Goal: Task Accomplishment & Management: Manage account settings

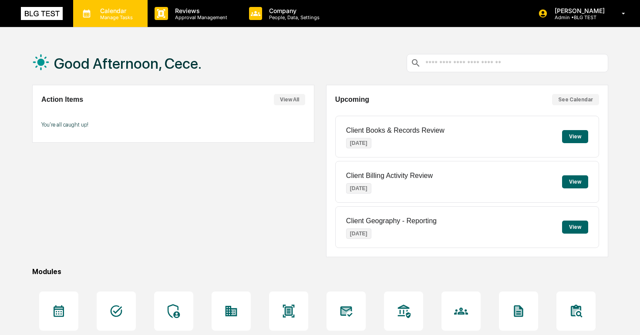
click at [130, 17] on p "Manage Tasks" at bounding box center [115, 17] width 44 height 6
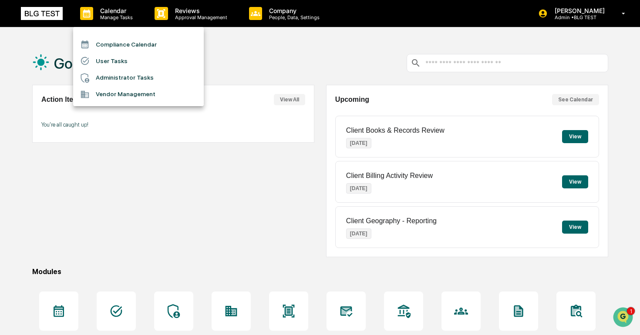
click at [160, 22] on div at bounding box center [320, 167] width 640 height 335
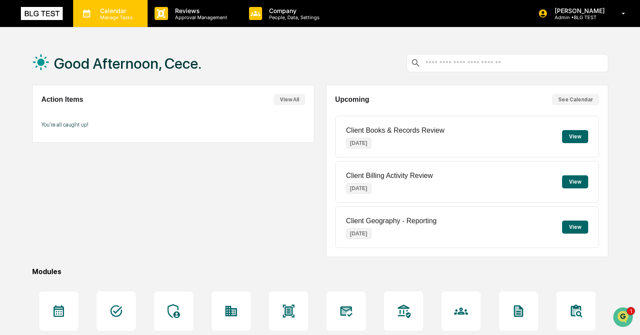
click at [131, 22] on div "Calendar Manage Tasks" at bounding box center [110, 13] width 74 height 27
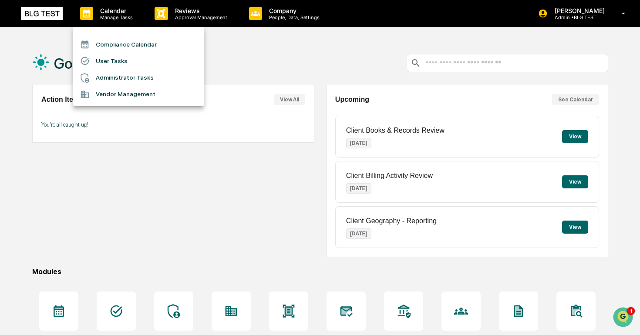
click at [128, 79] on li "Administrator Tasks" at bounding box center [138, 78] width 131 height 17
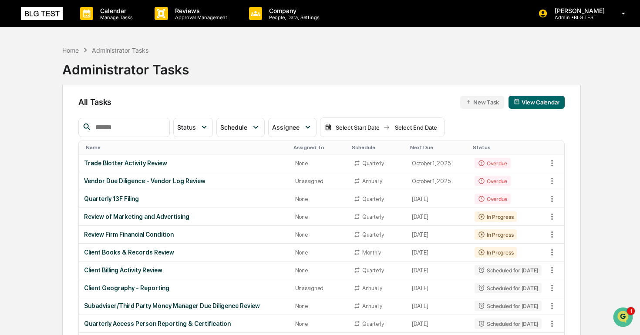
click at [411, 127] on div "Select End Date" at bounding box center [416, 127] width 48 height 7
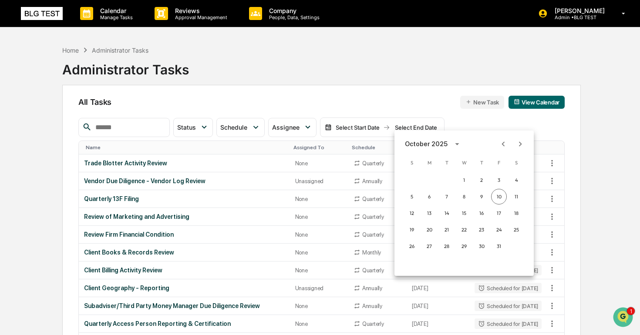
click at [373, 125] on div at bounding box center [320, 167] width 640 height 335
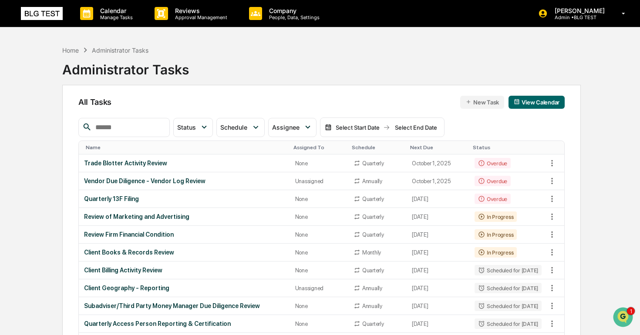
click at [362, 125] on div "Select Start Date" at bounding box center [357, 127] width 48 height 7
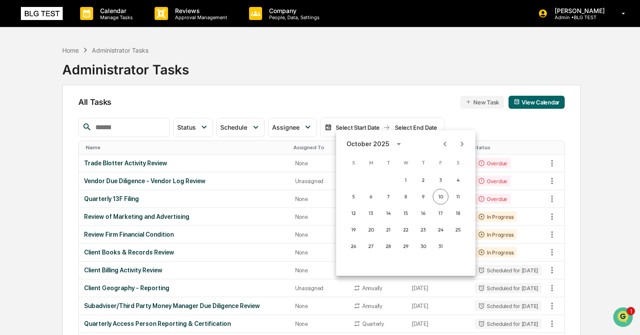
click at [362, 125] on div at bounding box center [320, 167] width 640 height 335
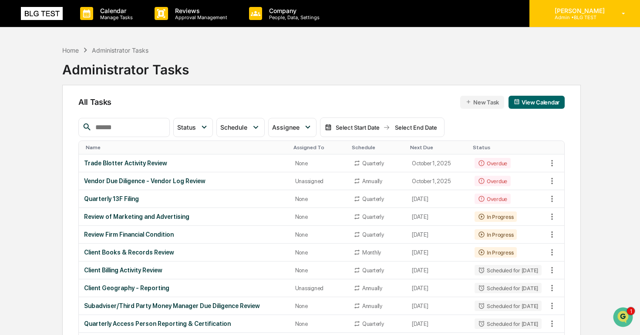
click at [606, 14] on p "Admin • BLG TEST" at bounding box center [577, 17] width 61 height 6
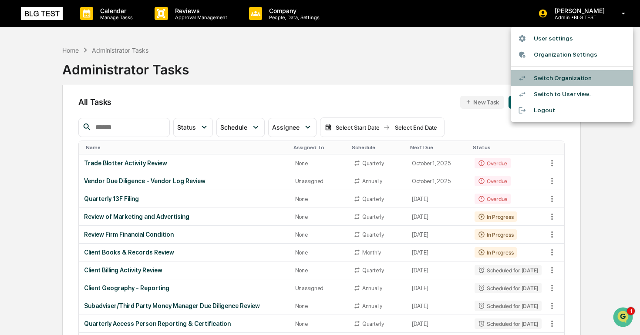
click at [569, 75] on li "Switch Organization" at bounding box center [572, 78] width 122 height 16
